Goal: Transaction & Acquisition: Register for event/course

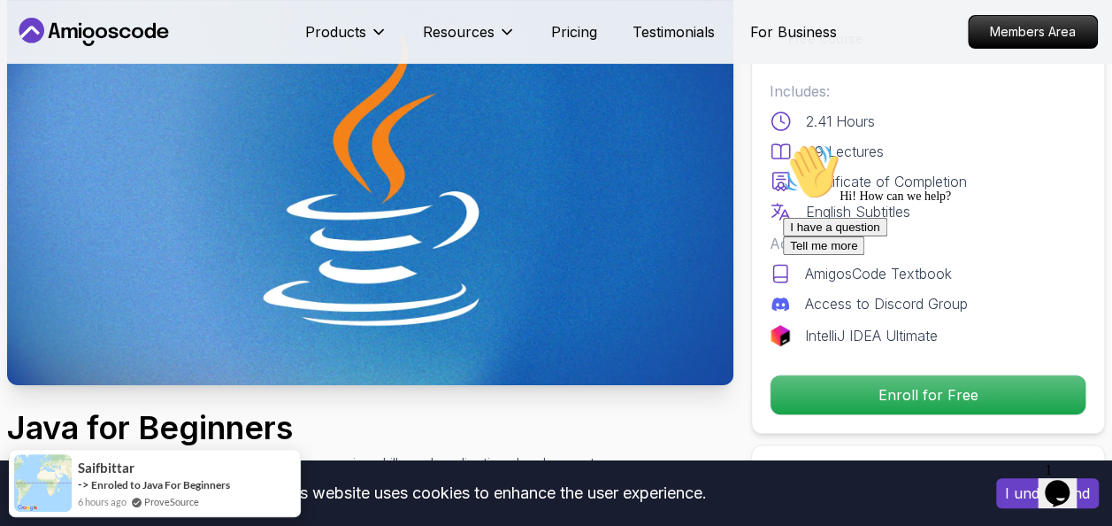
scroll to position [134, 0]
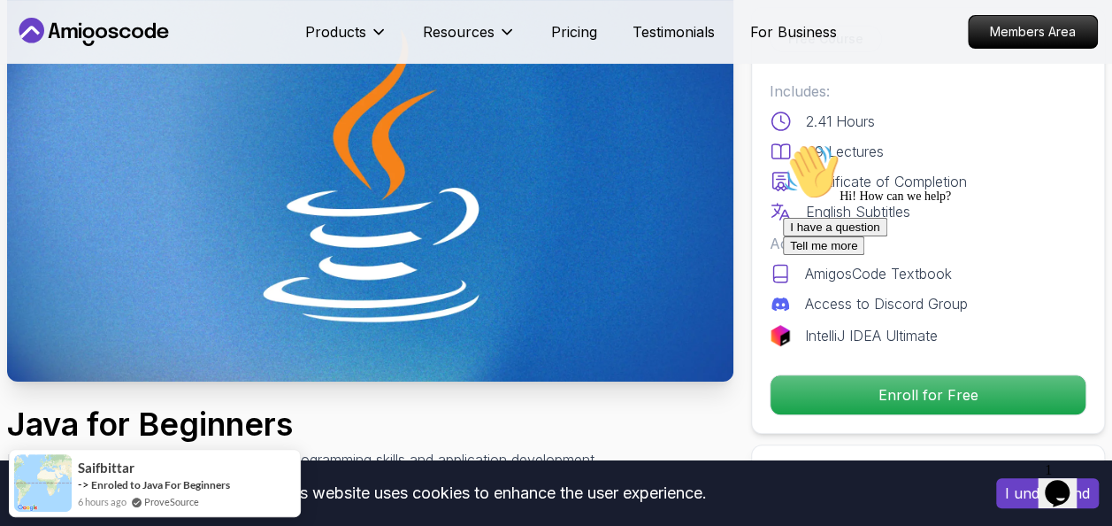
click at [899, 255] on div "I have a question Tell me more" at bounding box center [942, 236] width 319 height 37
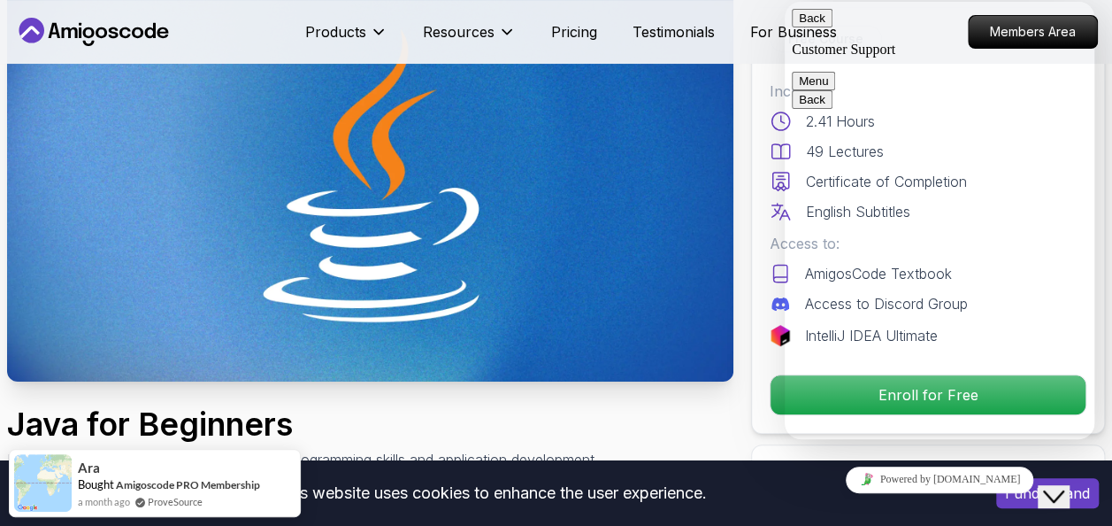
click at [811, 27] on button "Back" at bounding box center [812, 18] width 41 height 19
click at [1054, 486] on icon "Close Chat This icon closes the chat window." at bounding box center [1053, 496] width 21 height 21
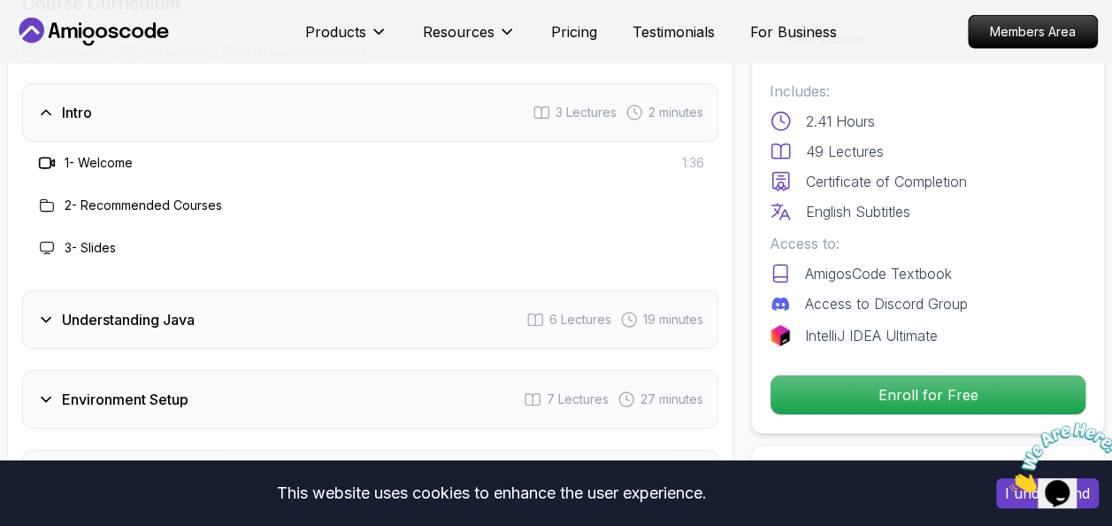
scroll to position [2774, 0]
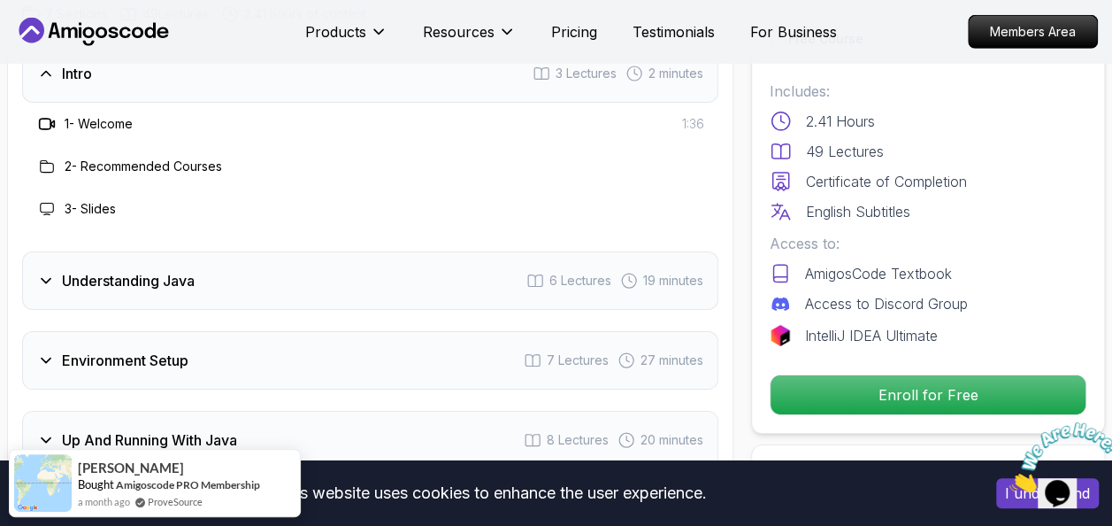
click at [48, 272] on icon at bounding box center [46, 281] width 18 height 18
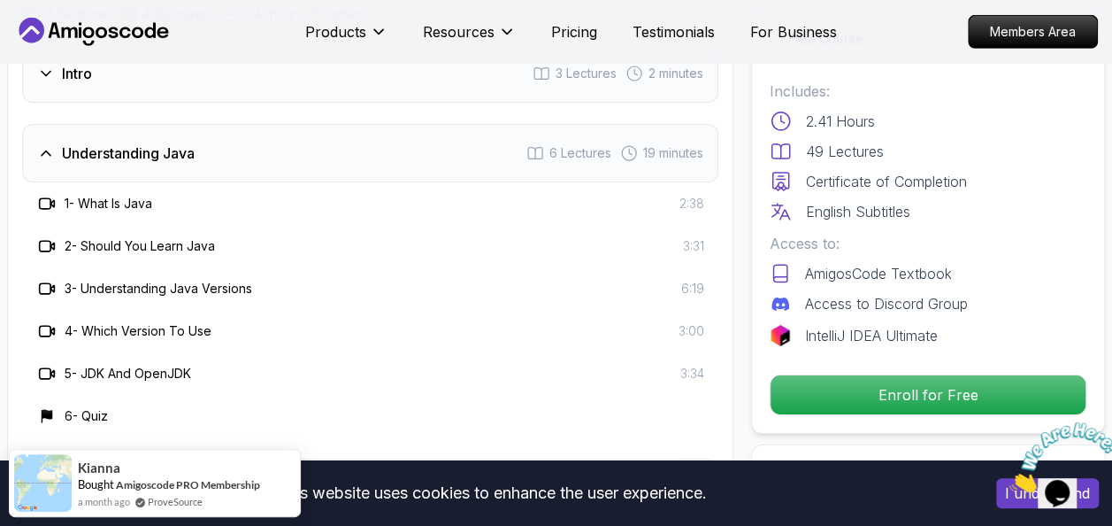
click at [44, 195] on icon at bounding box center [47, 204] width 18 height 18
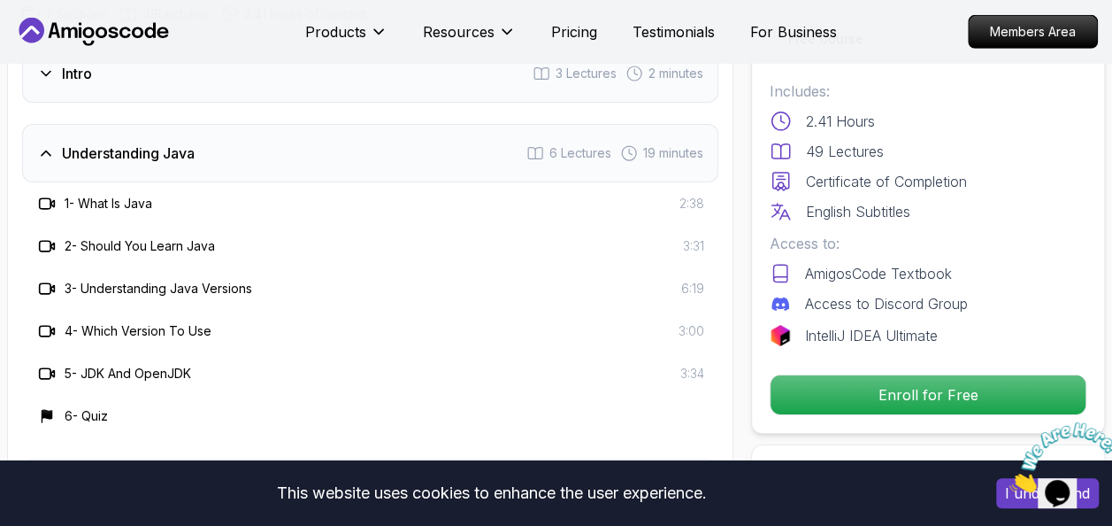
click at [48, 198] on icon at bounding box center [46, 203] width 12 height 11
click at [48, 195] on icon at bounding box center [47, 204] width 18 height 18
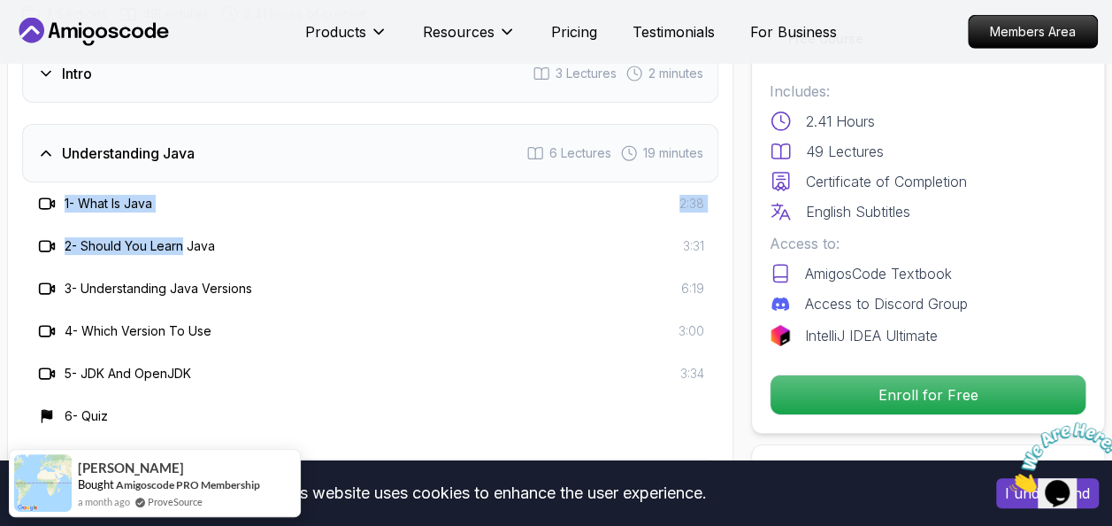
drag, startPoint x: 48, startPoint y: 109, endPoint x: 177, endPoint y: 133, distance: 131.4
click at [177, 182] on div "1 - What Is Java 2:38 2 - Should You Learn Java 3:31 3 - Understanding Java Ver…" at bounding box center [370, 309] width 696 height 255
drag, startPoint x: 177, startPoint y: 133, endPoint x: 338, endPoint y: 179, distance: 167.5
click at [338, 267] on div "3 - Understanding Java Versions 6:19" at bounding box center [370, 288] width 696 height 42
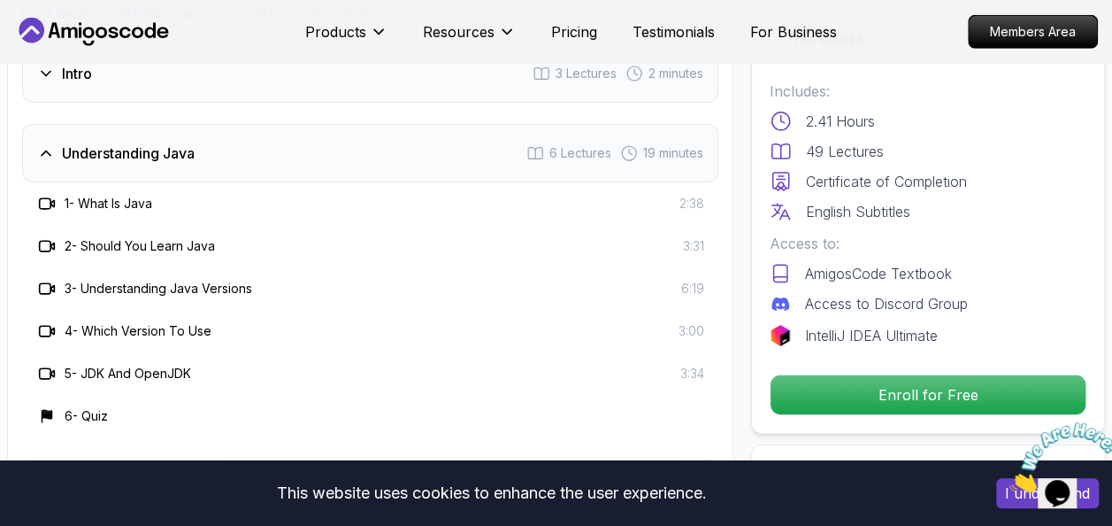
click at [43, 365] on icon at bounding box center [47, 374] width 18 height 18
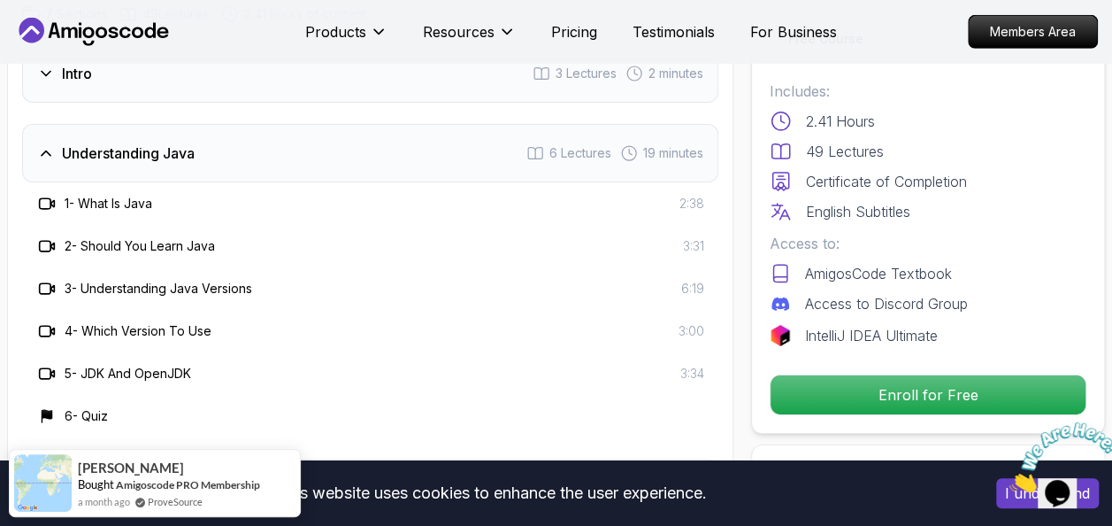
drag, startPoint x: 43, startPoint y: 283, endPoint x: 319, endPoint y: 339, distance: 280.8
click at [319, 395] on div "6 - Quiz" at bounding box center [370, 416] width 696 height 42
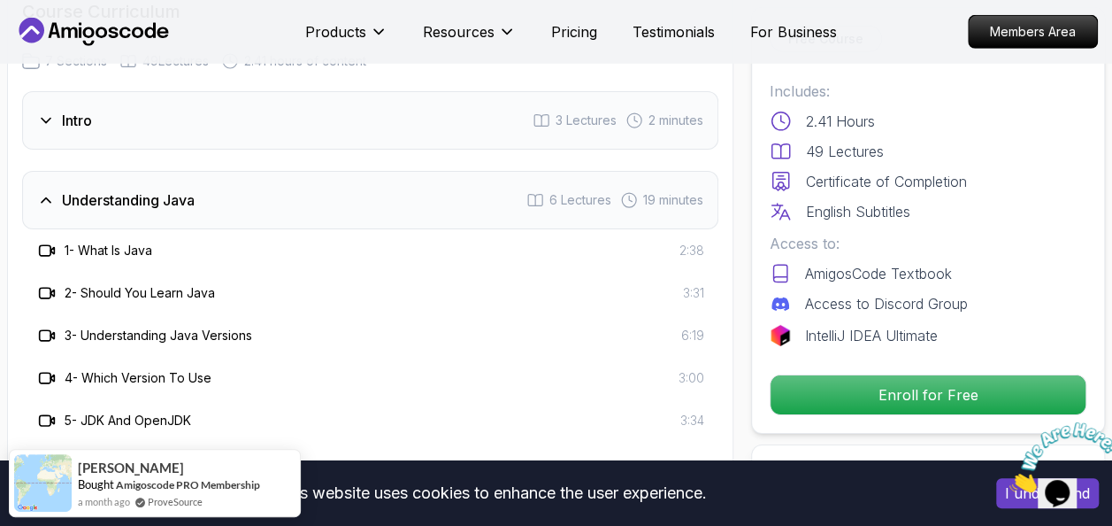
scroll to position [2728, 0]
click at [50, 244] on icon at bounding box center [46, 249] width 12 height 11
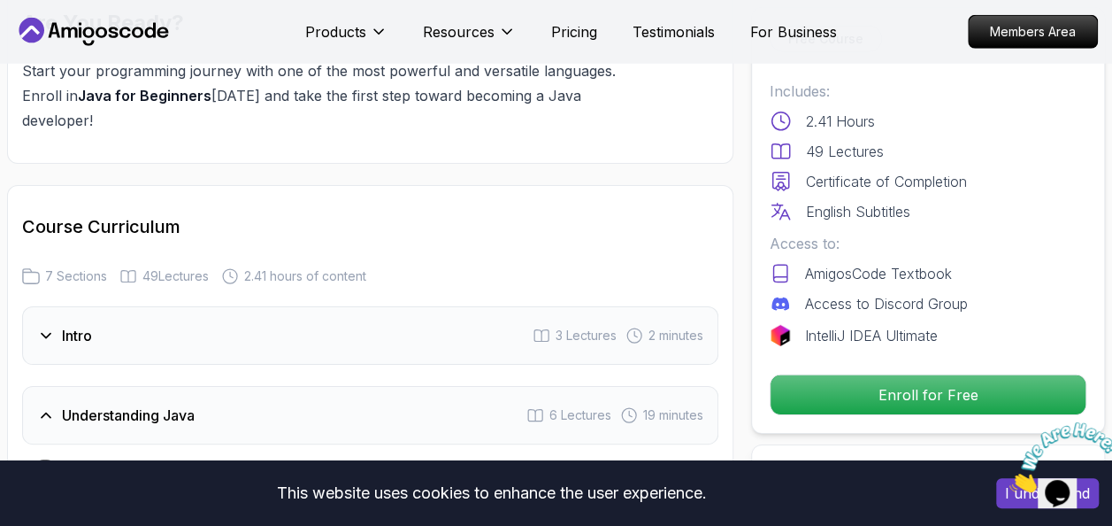
scroll to position [2514, 0]
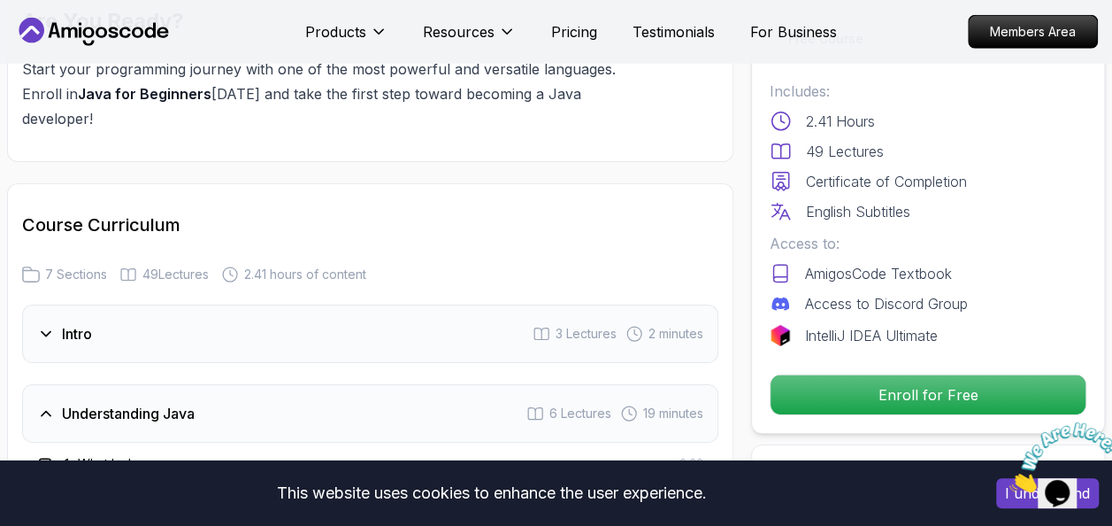
click at [329, 442] on div "1 - What Is Java 2:38" at bounding box center [370, 463] width 696 height 42
click at [1010, 480] on icon "Close" at bounding box center [1010, 487] width 0 height 15
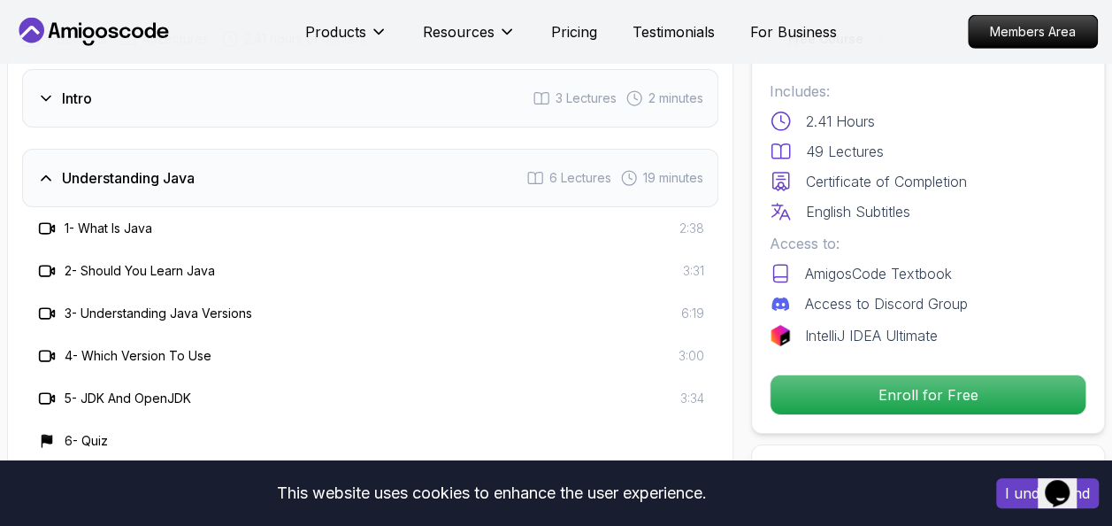
scroll to position [2750, 0]
click at [42, 219] on icon at bounding box center [47, 228] width 18 height 18
click at [49, 503] on icon at bounding box center [46, 512] width 18 height 18
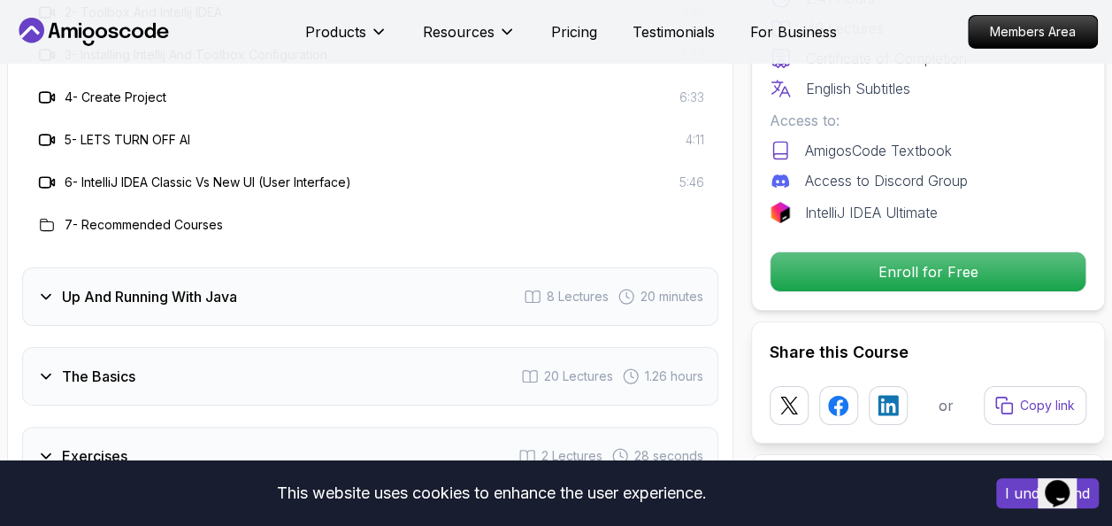
scroll to position [3088, 0]
click at [52, 287] on icon at bounding box center [46, 296] width 18 height 18
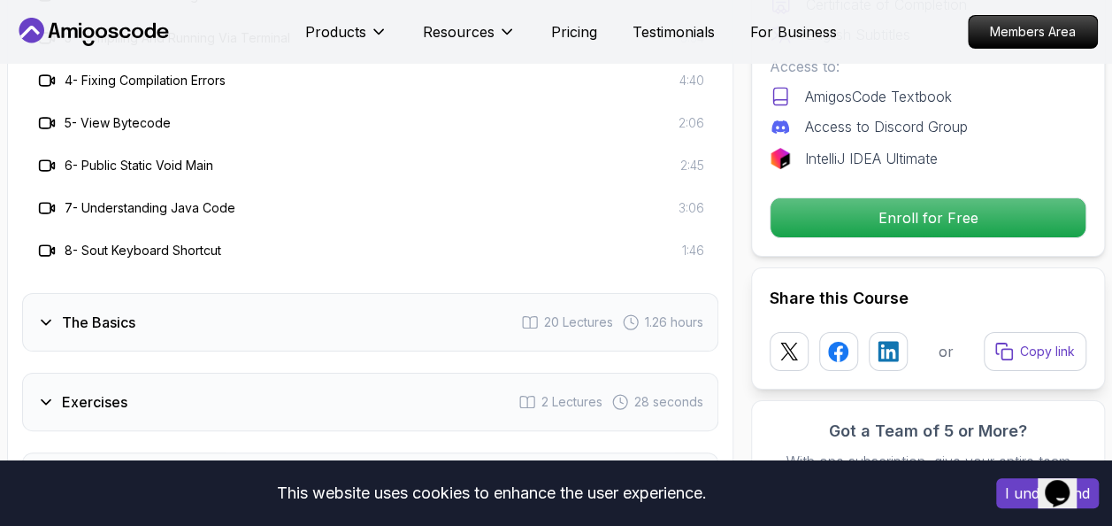
scroll to position [3188, 0]
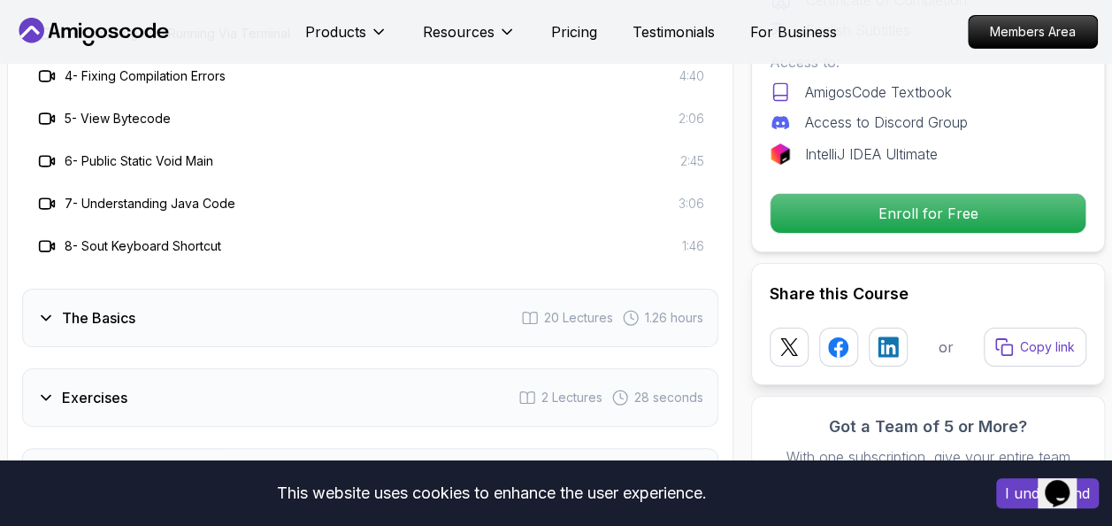
click at [40, 309] on icon at bounding box center [46, 318] width 18 height 18
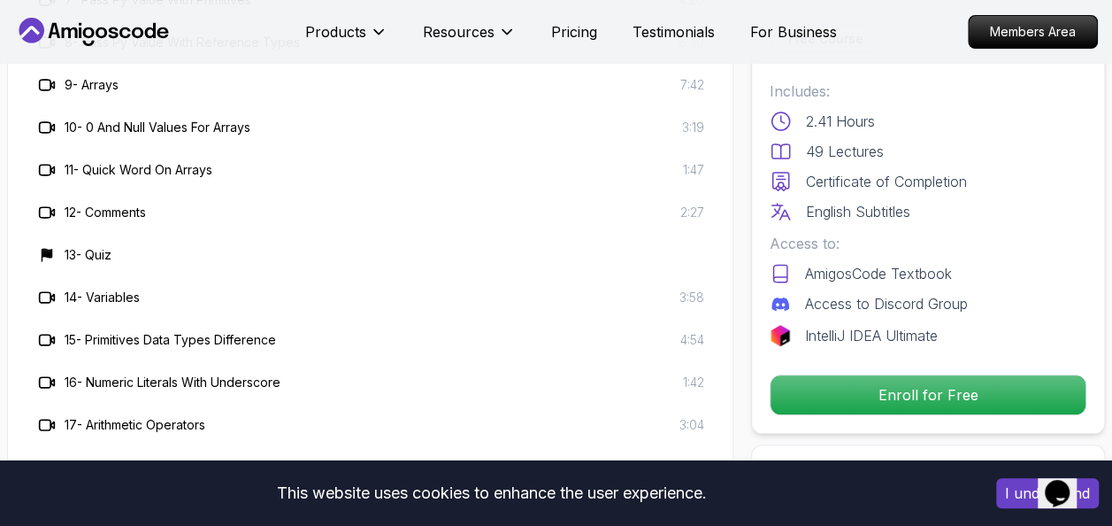
scroll to position [3472, 0]
click at [44, 203] on icon at bounding box center [47, 212] width 18 height 18
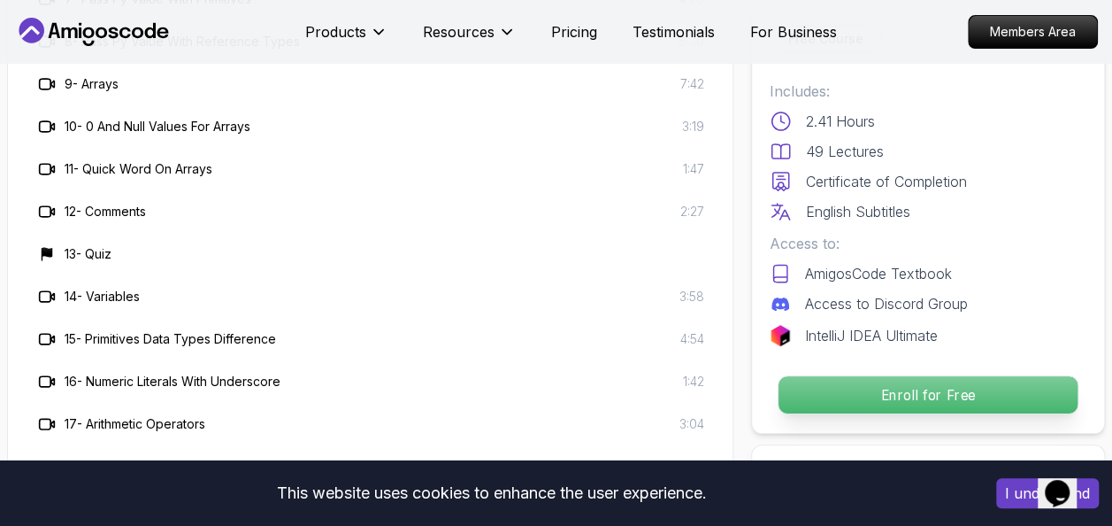
click at [822, 376] on p "Enroll for Free" at bounding box center [928, 394] width 299 height 37
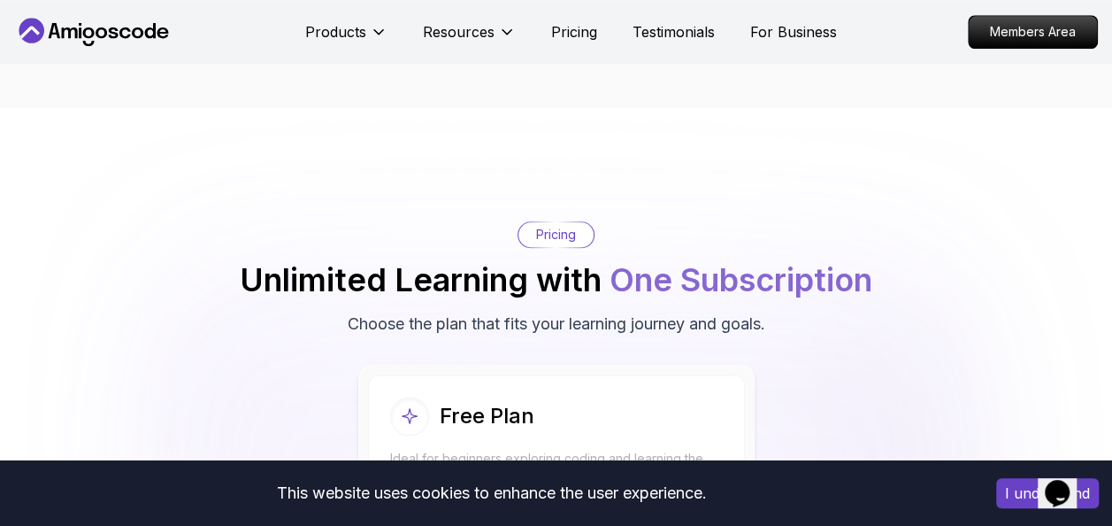
scroll to position [4251, 0]
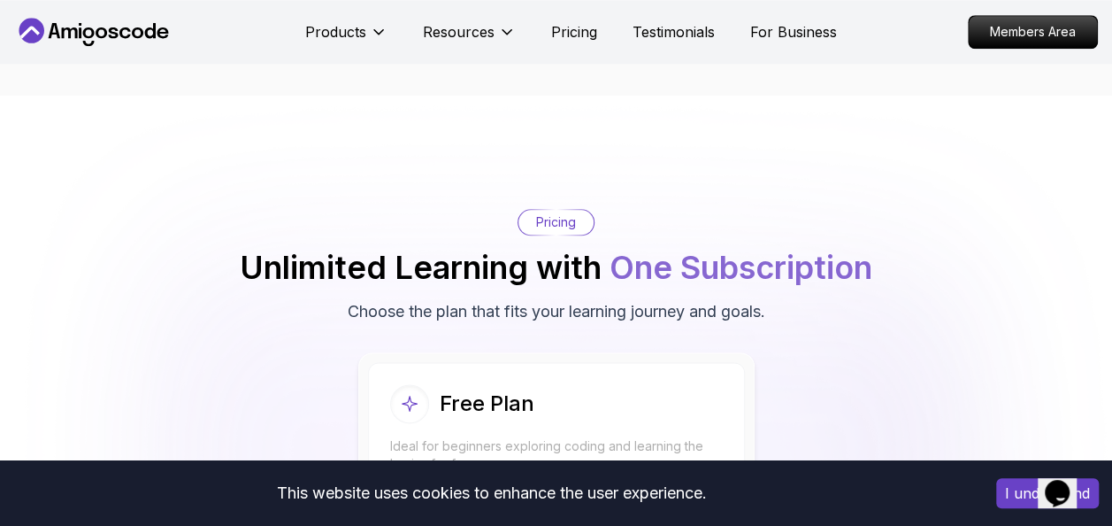
click at [623, 503] on p "Start Free" at bounding box center [556, 521] width 314 height 37
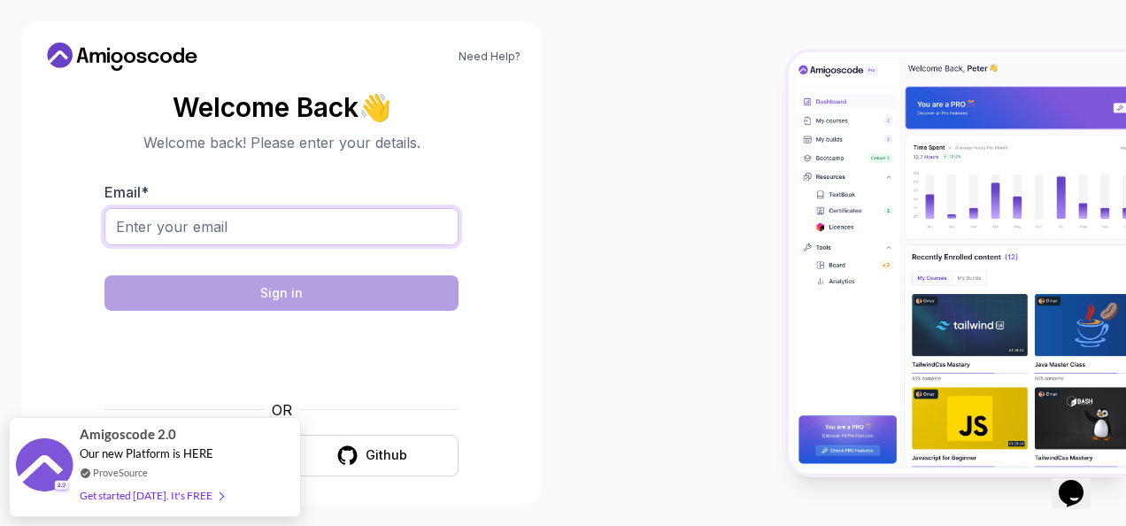
click at [267, 233] on input "Email *" at bounding box center [281, 226] width 354 height 37
type input "[EMAIL_ADDRESS][DOMAIN_NAME]"
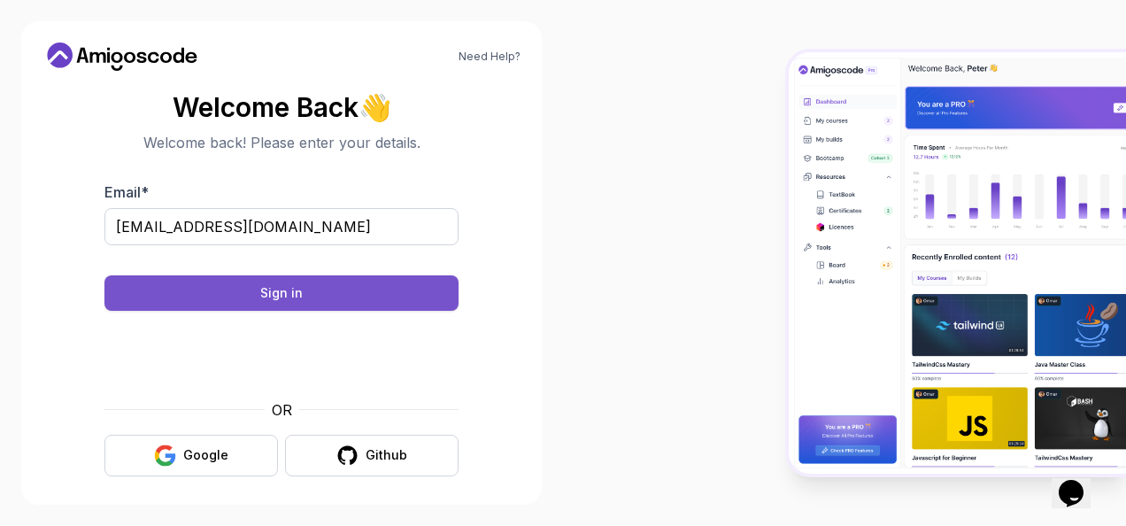
click at [281, 292] on div "Sign in" at bounding box center [281, 293] width 42 height 18
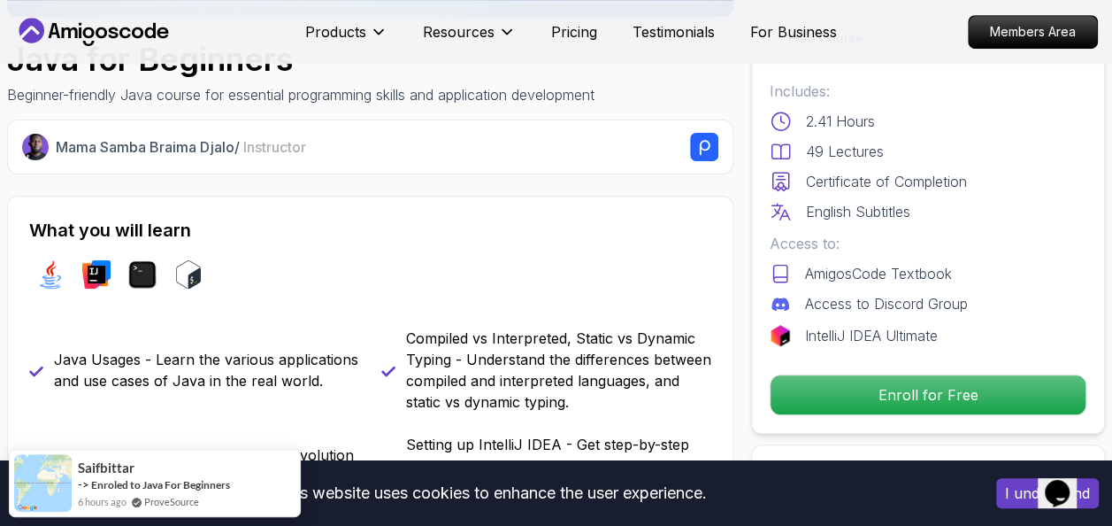
scroll to position [499, 0]
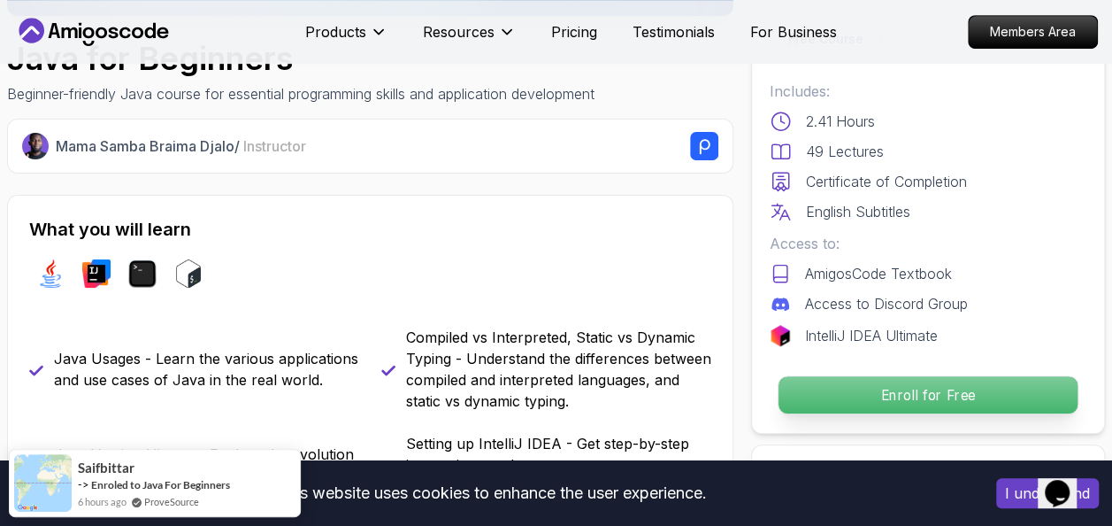
click at [943, 402] on p "Enroll for Free" at bounding box center [928, 394] width 299 height 37
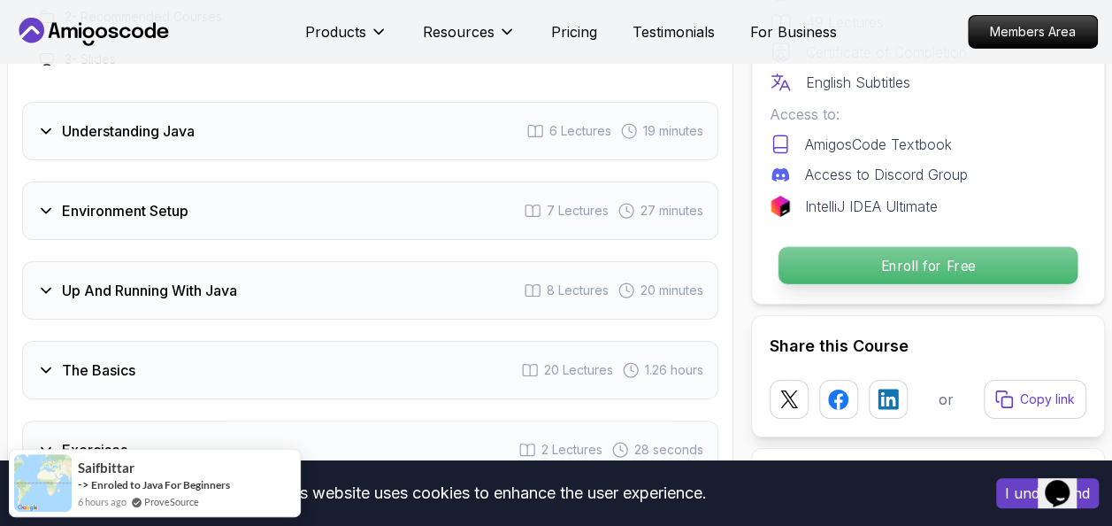
scroll to position [3529, 0]
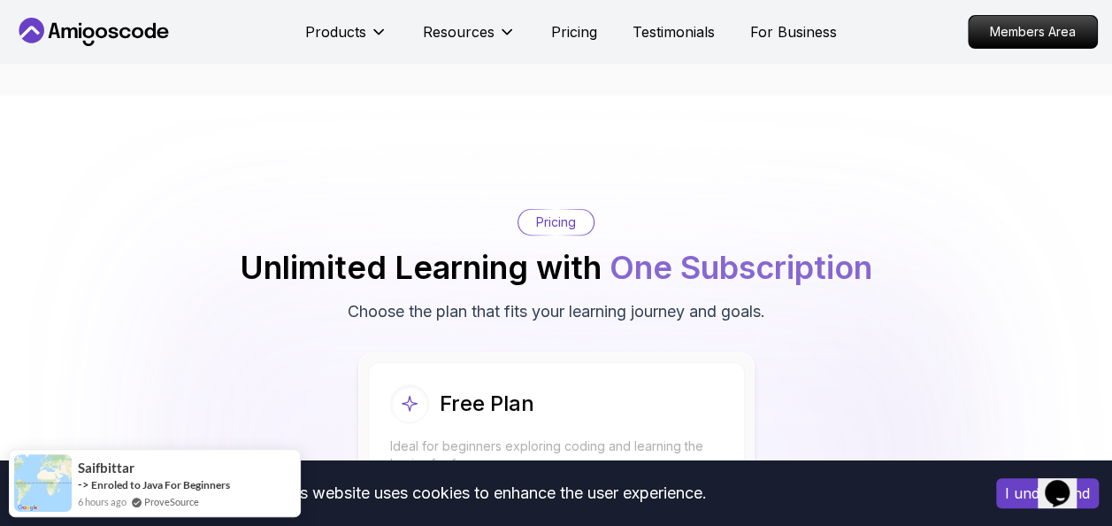
click at [580, 503] on p "Start Free" at bounding box center [556, 521] width 314 height 37
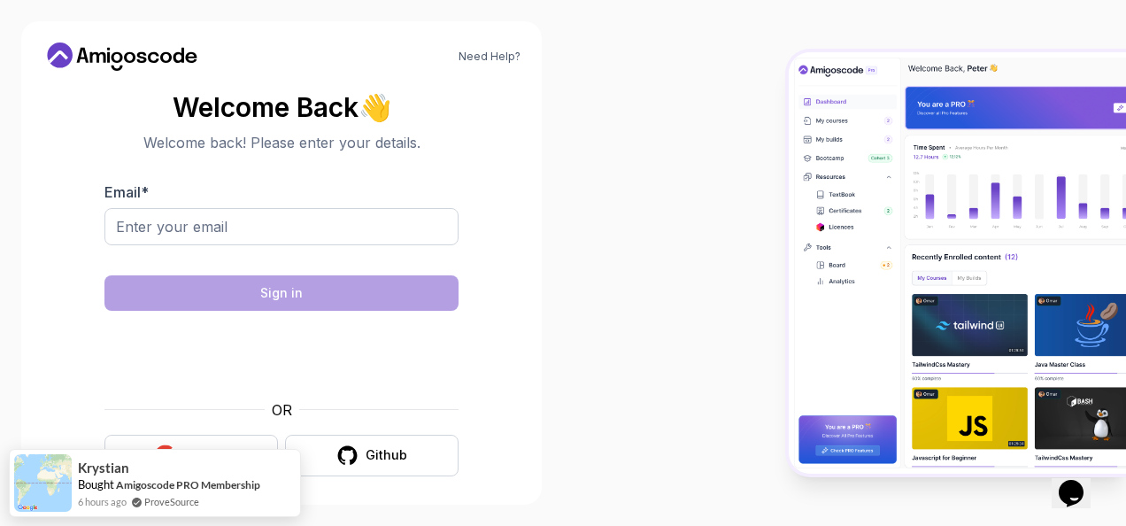
click at [786, 128] on body "Need Help? Welcome Back 👋 Welcome back! Please enter your details. Email * Sign…" at bounding box center [563, 263] width 1126 height 526
click at [209, 221] on input "Email *" at bounding box center [281, 226] width 354 height 37
type input "[EMAIL_ADDRESS][DOMAIN_NAME]"
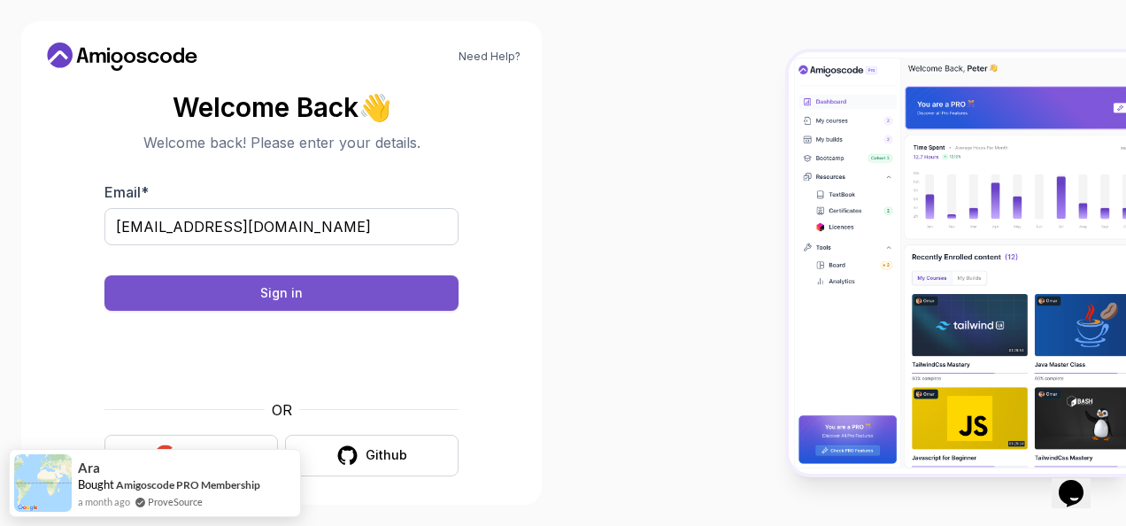
click at [280, 281] on button "Sign in" at bounding box center [281, 292] width 354 height 35
